Goal: Book appointment/travel/reservation

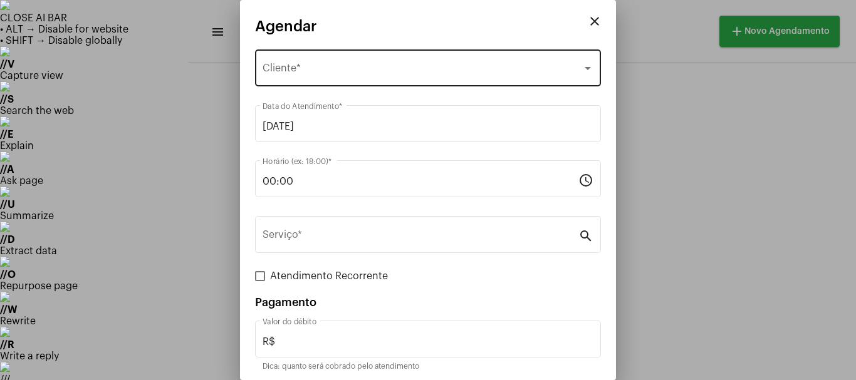
click at [298, 66] on span "Selecione o Cliente" at bounding box center [423, 70] width 320 height 11
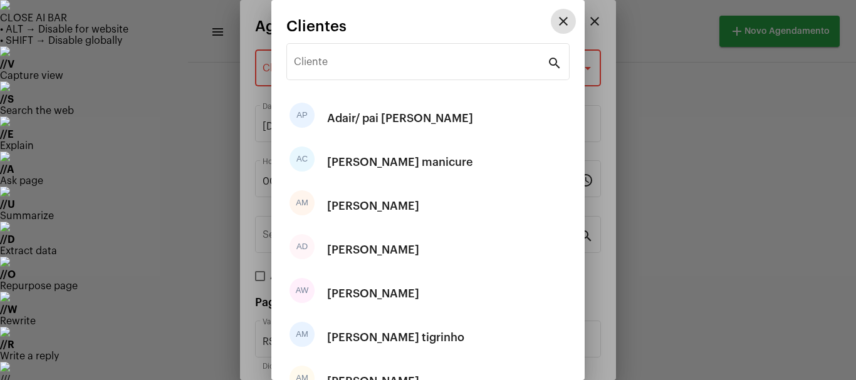
click at [298, 66] on input "Cliente" at bounding box center [420, 64] width 253 height 11
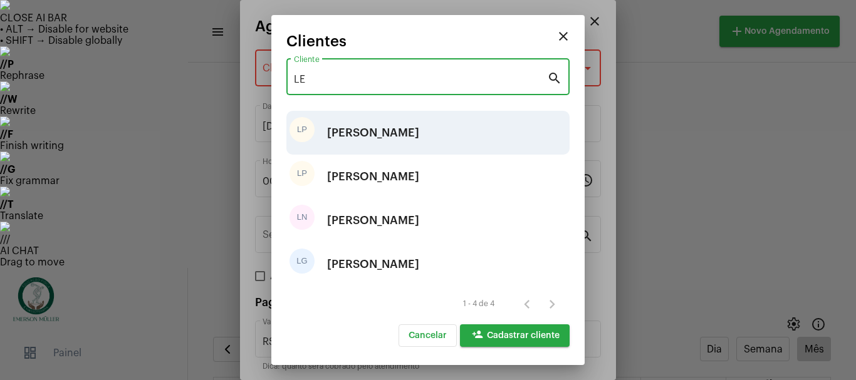
type input "LE"
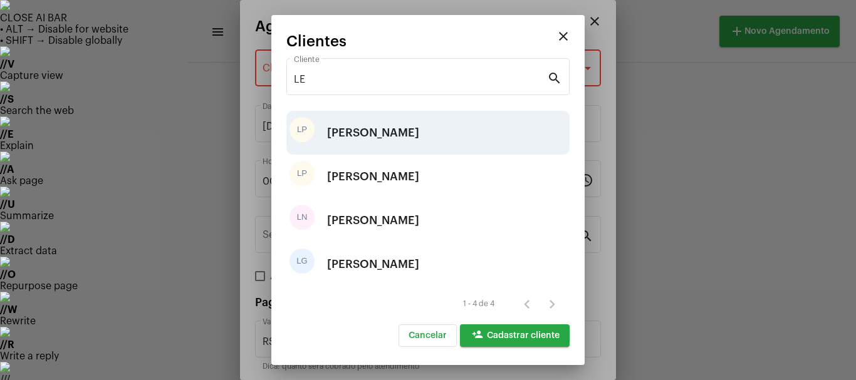
click at [342, 132] on div "[PERSON_NAME]" at bounding box center [373, 133] width 92 height 38
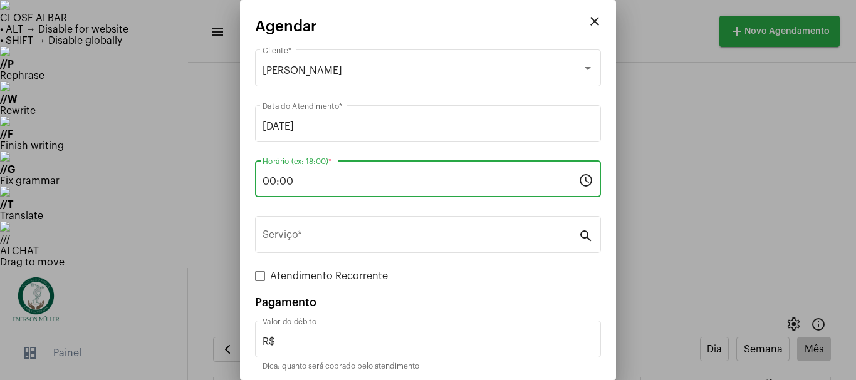
click at [315, 177] on input "00:00" at bounding box center [421, 181] width 316 height 11
type input "0"
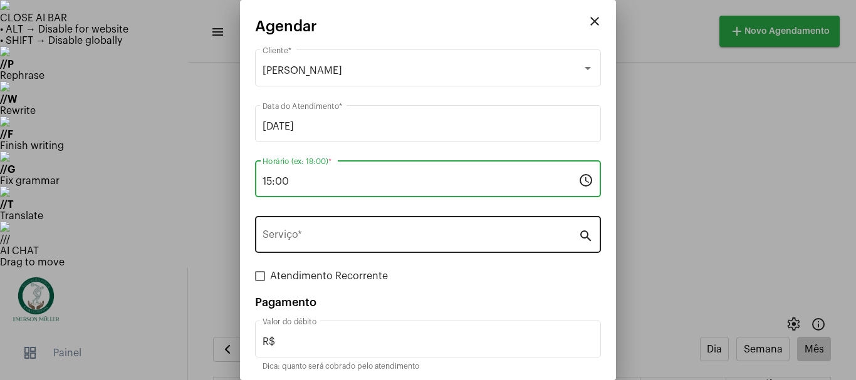
type input "15:00"
click at [290, 246] on div "Serviço *" at bounding box center [421, 233] width 316 height 39
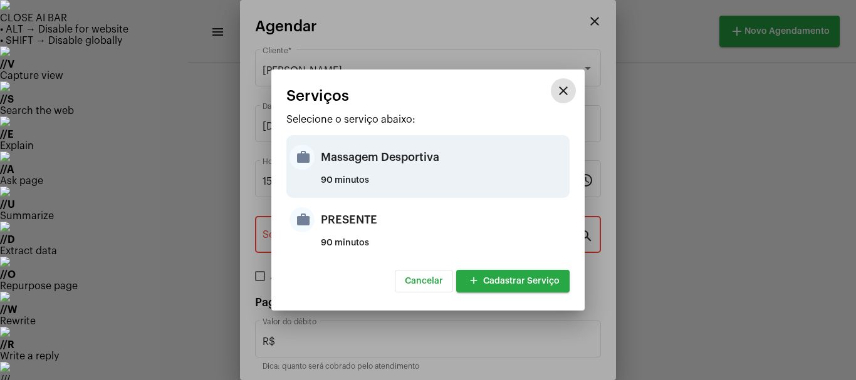
click at [347, 169] on div "Massagem Desportiva" at bounding box center [444, 158] width 246 height 38
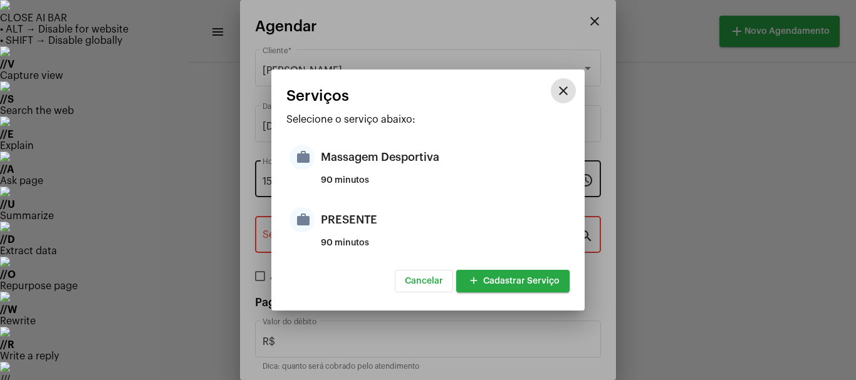
type input "Massagem Desportiva"
type input "R$ 120"
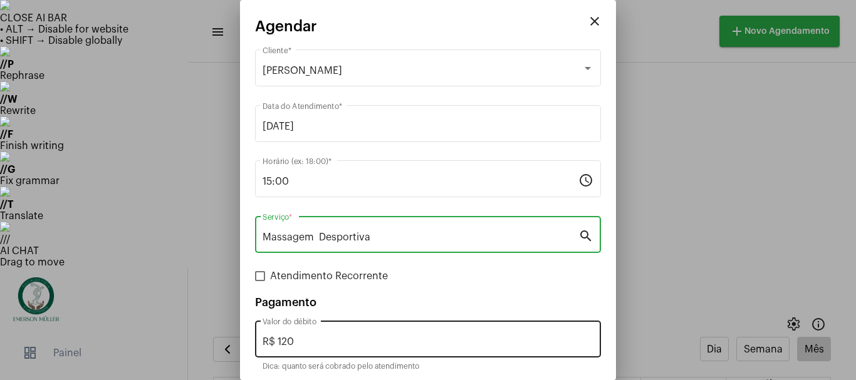
scroll to position [47, 0]
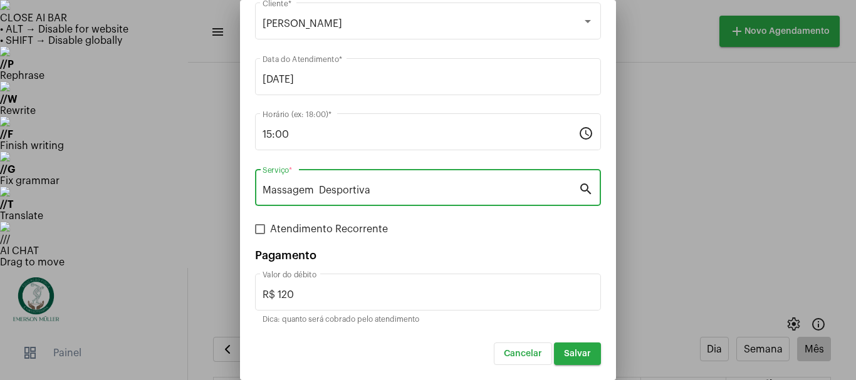
click at [571, 359] on button "Salvar" at bounding box center [577, 354] width 47 height 23
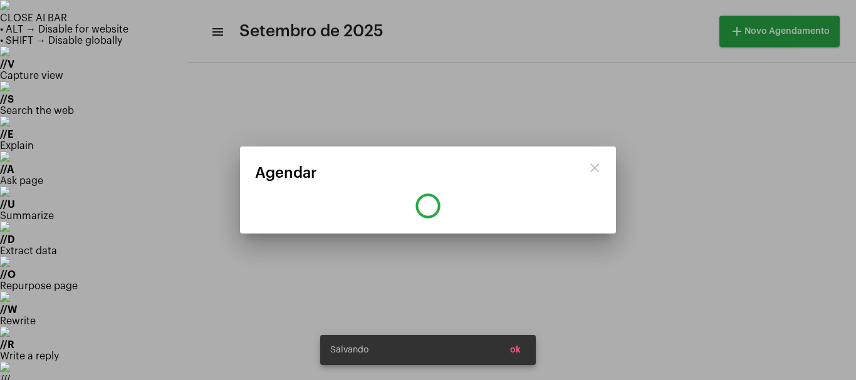
scroll to position [0, 0]
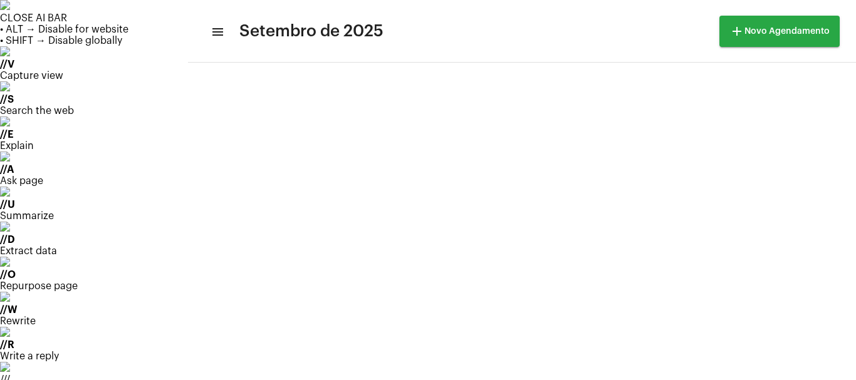
scroll to position [42, 0]
